Goal: Task Accomplishment & Management: Manage account settings

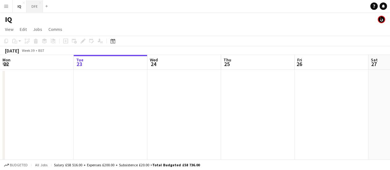
click at [30, 4] on button "DFE Close" at bounding box center [34, 6] width 16 height 12
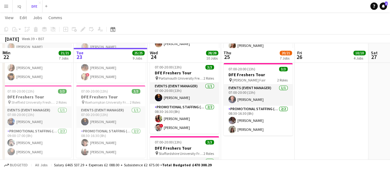
scroll to position [464, 0]
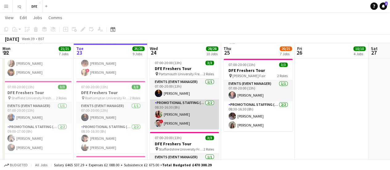
click at [188, 115] on app-card-role "Promotional Staffing (Brand Ambassadors) [DATE] 08:30-16:30 (8h) [PERSON_NAME] …" at bounding box center [184, 114] width 69 height 30
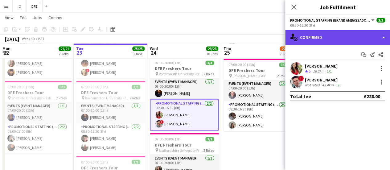
click at [357, 40] on div "single-neutral-actions-check-2 Confirmed" at bounding box center [337, 37] width 105 height 15
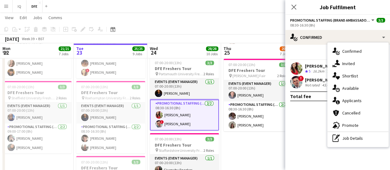
click at [312, 69] on div "16.2km" at bounding box center [318, 71] width 14 height 5
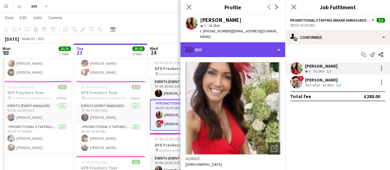
click at [220, 43] on div "profile Bio" at bounding box center [232, 49] width 105 height 15
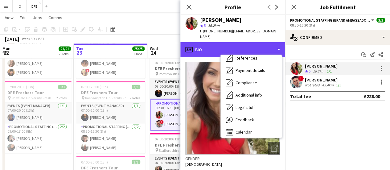
scroll to position [70, 0]
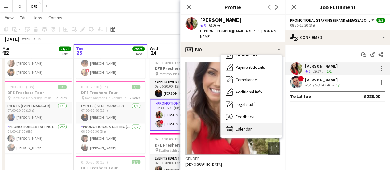
click at [254, 126] on div "Calendar Calendar" at bounding box center [251, 129] width 61 height 12
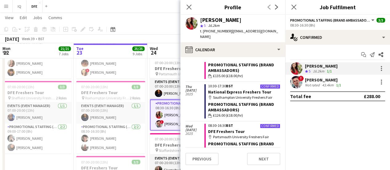
scroll to position [73, 0]
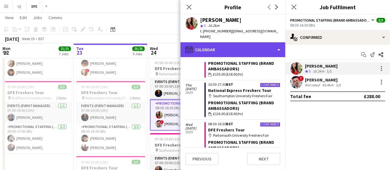
click at [208, 42] on div "calendar-full Calendar" at bounding box center [232, 49] width 105 height 15
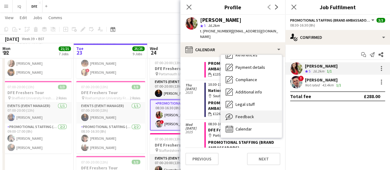
click at [239, 114] on span "Feedback" at bounding box center [244, 117] width 18 height 6
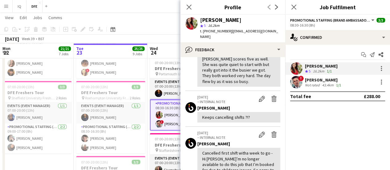
scroll to position [0, 0]
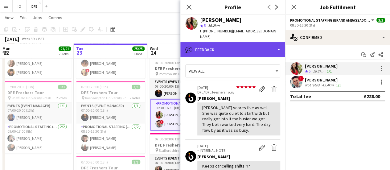
click at [262, 42] on div "bubble-pencil Feedback" at bounding box center [232, 49] width 105 height 15
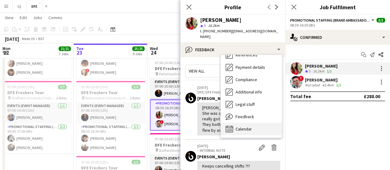
click at [247, 126] on span "Calendar" at bounding box center [243, 129] width 16 height 6
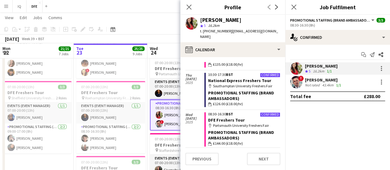
scroll to position [86, 0]
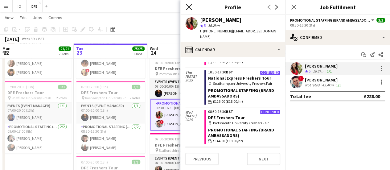
click at [190, 9] on icon at bounding box center [189, 7] width 6 height 6
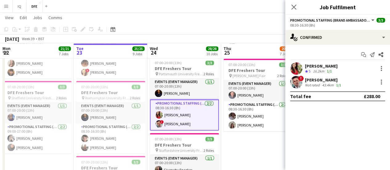
click at [171, 30] on app-toolbar "Copy Paste Paste Ctrl+V Paste with crew Ctrl+Shift+V Paste linked Job Delete Gr…" at bounding box center [195, 29] width 390 height 10
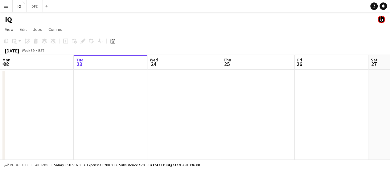
click at [5, 2] on button "Menu" at bounding box center [6, 6] width 12 height 12
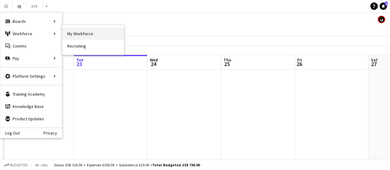
click at [84, 35] on link "My Workforce" at bounding box center [93, 33] width 62 height 12
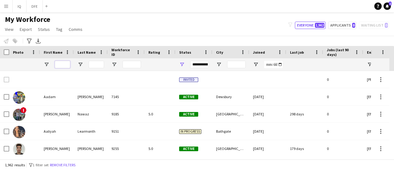
click at [63, 62] on input "First Name Filter Input" at bounding box center [62, 64] width 15 height 7
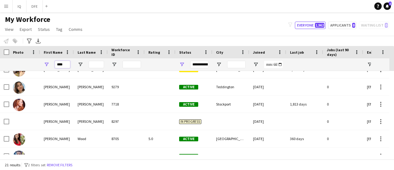
scroll to position [149, 0]
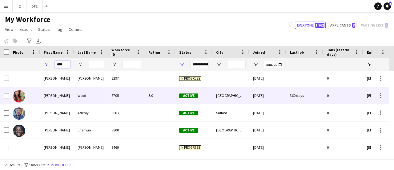
type input "****"
click at [237, 93] on div "Southampton" at bounding box center [231, 95] width 37 height 17
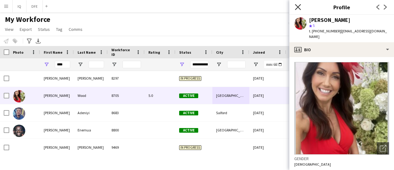
click at [297, 6] on icon at bounding box center [298, 7] width 6 height 6
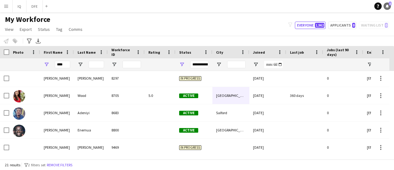
click at [386, 6] on icon "Notifications" at bounding box center [388, 6] width 4 height 4
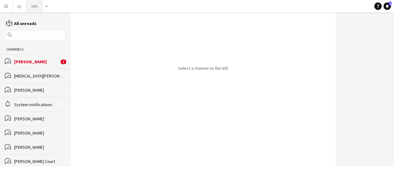
click at [34, 7] on button "DFE Close" at bounding box center [34, 6] width 16 height 12
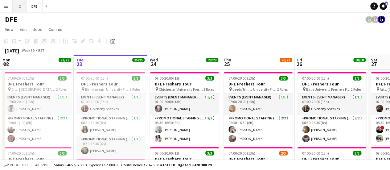
click at [21, 7] on button "IQ Close" at bounding box center [20, 6] width 14 height 12
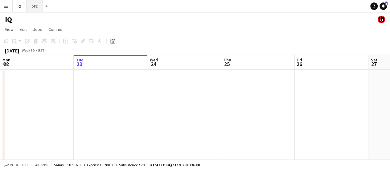
click at [37, 7] on button "DFE Close" at bounding box center [34, 6] width 16 height 12
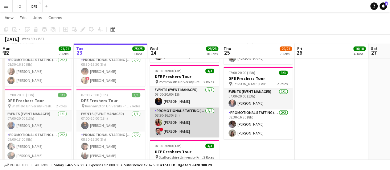
click at [178, 120] on app-card-role "Promotional Staffing (Brand Ambassadors) [DATE] 08:30-16:30 (8h) [PERSON_NAME] …" at bounding box center [184, 122] width 69 height 30
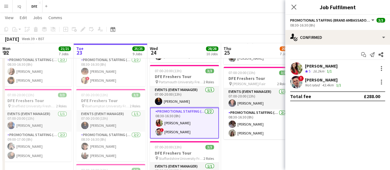
click at [310, 82] on div "[PERSON_NAME]" at bounding box center [323, 80] width 37 height 6
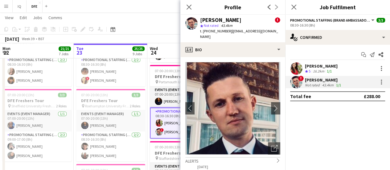
click at [329, 63] on div "[PERSON_NAME]" at bounding box center [321, 66] width 33 height 6
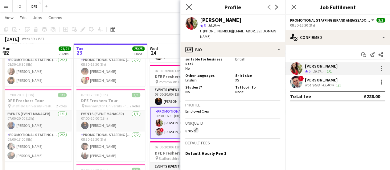
click at [192, 9] on app-icon "Close pop-in" at bounding box center [189, 7] width 9 height 9
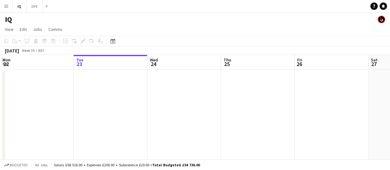
click at [44, 9] on div "Add" at bounding box center [46, 6] width 7 height 12
click at [45, 7] on app-icon "Add" at bounding box center [46, 6] width 2 height 2
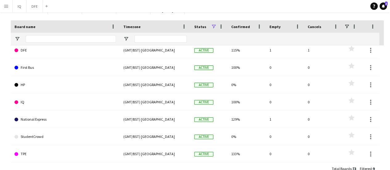
scroll to position [61, 0]
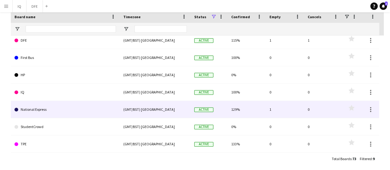
click at [223, 109] on div "Active" at bounding box center [208, 109] width 37 height 17
click at [33, 115] on link "National Express" at bounding box center [64, 109] width 101 height 17
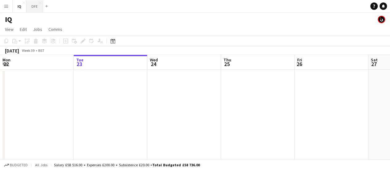
click at [37, 9] on button "DFE Close" at bounding box center [34, 6] width 16 height 12
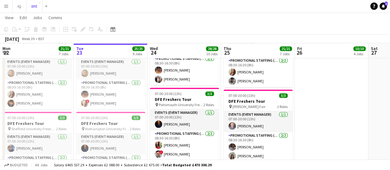
scroll to position [431, 0]
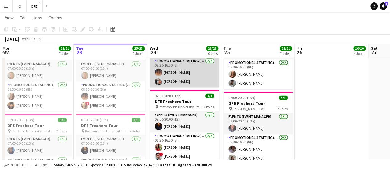
click at [200, 69] on app-card-role "Promotional Staffing (Brand Ambassadors) [DATE] 08:30-16:30 (8h) [PERSON_NAME] …" at bounding box center [184, 72] width 69 height 30
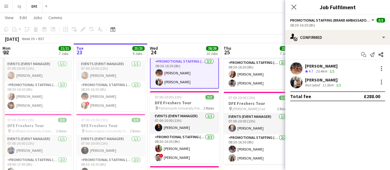
click at [340, 67] on div "[PERSON_NAME] Crew rating 4.7 23.4km 1/1" at bounding box center [337, 68] width 105 height 12
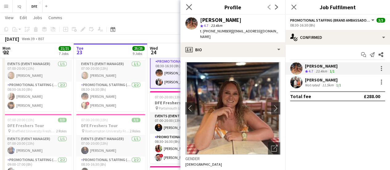
click at [185, 3] on app-icon "Close pop-in" at bounding box center [189, 7] width 9 height 9
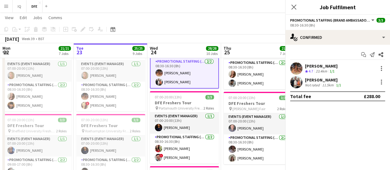
click at [183, 20] on app-page-menu "View Day view expanded Day view collapsed Month view Date picker Jump to [DATE]…" at bounding box center [195, 18] width 390 height 12
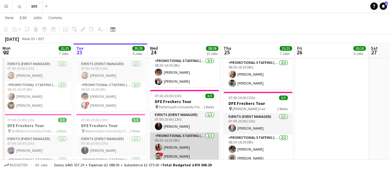
click at [169, 151] on app-card-role "Promotional Staffing (Brand Ambassadors) [DATE] 08:30-16:30 (8h) [PERSON_NAME] …" at bounding box center [184, 147] width 69 height 30
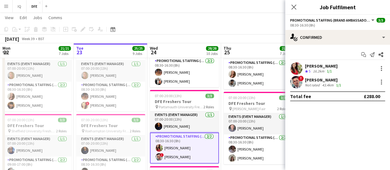
click at [305, 74] on div "[PERSON_NAME] Crew rating 5 16.2km 1/1" at bounding box center [337, 68] width 105 height 12
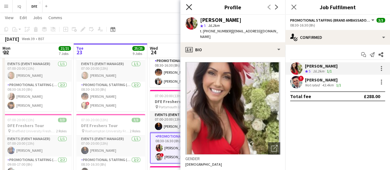
click at [189, 6] on icon "Close pop-in" at bounding box center [189, 7] width 6 height 6
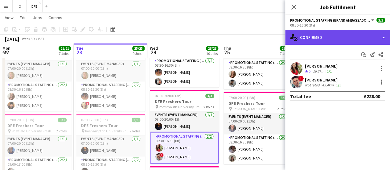
click at [312, 42] on div "single-neutral-actions-check-2 Confirmed" at bounding box center [337, 37] width 105 height 15
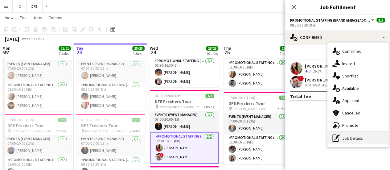
click at [366, 135] on div "pen-write Job Details" at bounding box center [357, 138] width 61 height 12
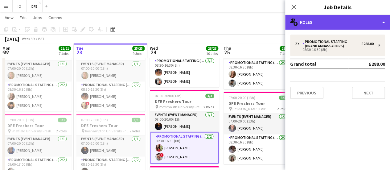
click at [326, 21] on div "multiple-users-add Roles" at bounding box center [337, 22] width 105 height 15
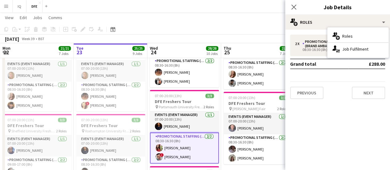
click at [301, 32] on div "2 x Promotional Staffing (Brand Ambassadors) £288.00 08:30-16:30 (8h) Grand tot…" at bounding box center [337, 67] width 105 height 74
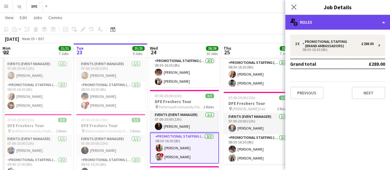
click at [316, 21] on div "multiple-users-add Roles" at bounding box center [337, 22] width 105 height 15
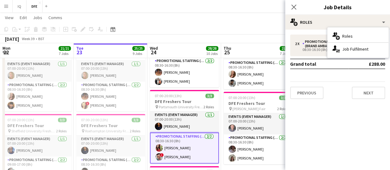
click at [233, 27] on app-toolbar "Copy Paste Paste Ctrl+V Paste with crew Ctrl+Shift+V Paste linked Job Delete Gr…" at bounding box center [195, 29] width 390 height 10
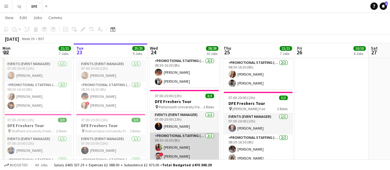
click at [172, 145] on app-card-role "Promotional Staffing (Brand Ambassadors) 2/2 08:30-16:30 (8h) Emma Wood ! Brand…" at bounding box center [184, 147] width 69 height 30
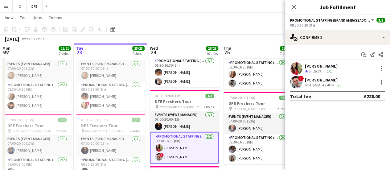
click at [324, 66] on div "[PERSON_NAME]" at bounding box center [321, 66] width 33 height 6
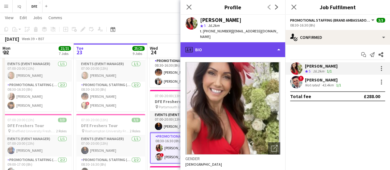
click at [254, 42] on div "profile Bio" at bounding box center [232, 49] width 105 height 15
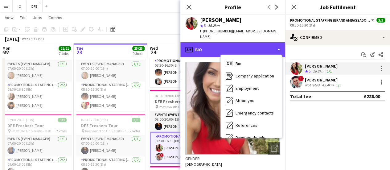
scroll to position [70, 0]
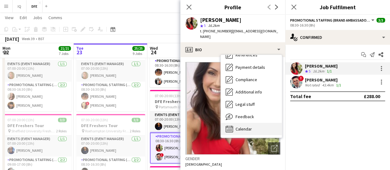
click at [250, 126] on span "Calendar" at bounding box center [243, 129] width 16 height 6
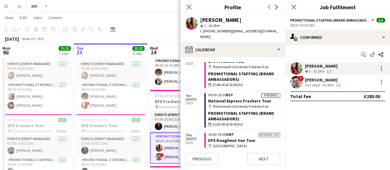
scroll to position [143, 0]
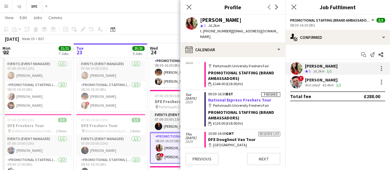
click at [249, 97] on link "National Express Freshers Tour" at bounding box center [239, 100] width 63 height 6
click at [192, 6] on app-icon "Close pop-in" at bounding box center [189, 7] width 9 height 9
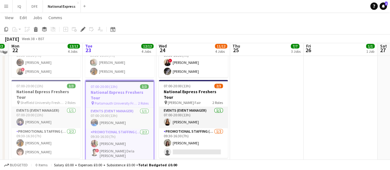
scroll to position [233, 0]
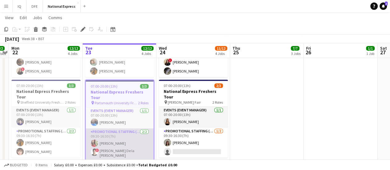
click at [113, 128] on app-card-role "Promotional Staffing (Brand Ambassadors) [DATE] 09:30-16:30 (7h) [PERSON_NAME] …" at bounding box center [120, 144] width 68 height 32
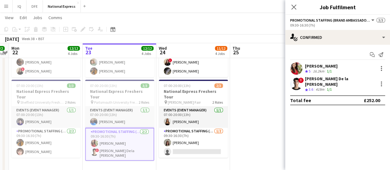
click at [303, 67] on div "[PERSON_NAME] Crew rating 5 16.2km 1/1" at bounding box center [337, 68] width 105 height 12
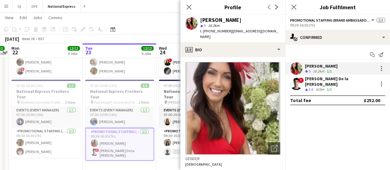
click at [318, 87] on div "419m" at bounding box center [319, 89] width 11 height 5
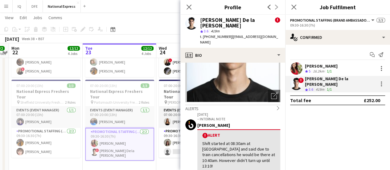
scroll to position [65, 0]
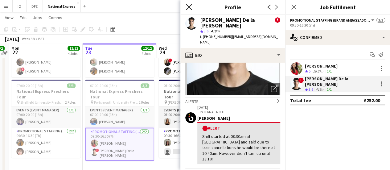
click at [187, 6] on icon "Close pop-in" at bounding box center [189, 7] width 6 height 6
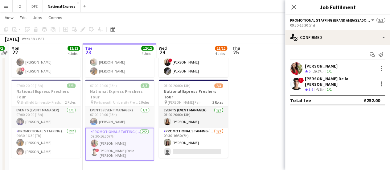
click at [181, 20] on app-page-menu "View Day view expanded Day view collapsed Month view Date picker Jump to [DATE]…" at bounding box center [195, 18] width 390 height 12
